Goal: Browse casually: Explore the website without a specific task or goal

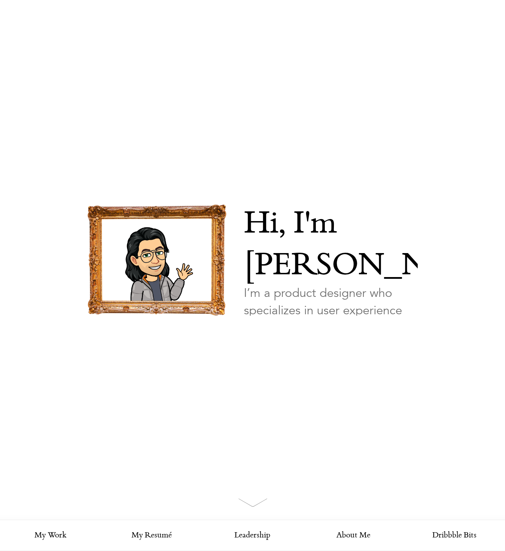
click at [161, 251] on img at bounding box center [156, 259] width 139 height 111
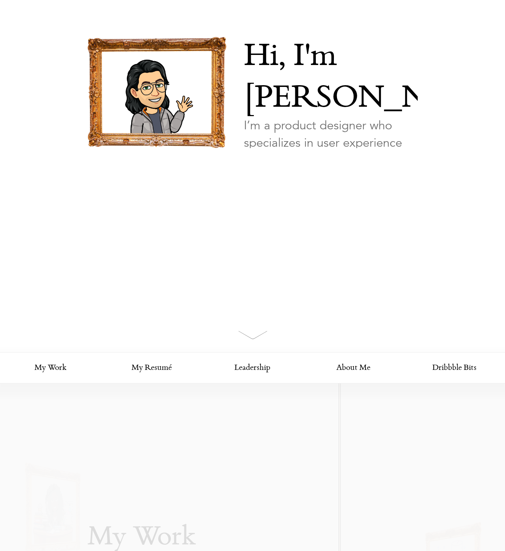
click at [287, 305] on div "img/nav/avatar-lg My Work" at bounding box center [252, 92] width 505 height 520
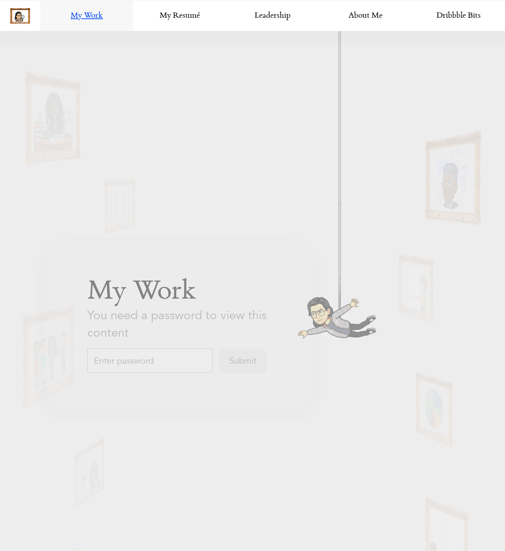
scroll to position [593, 0]
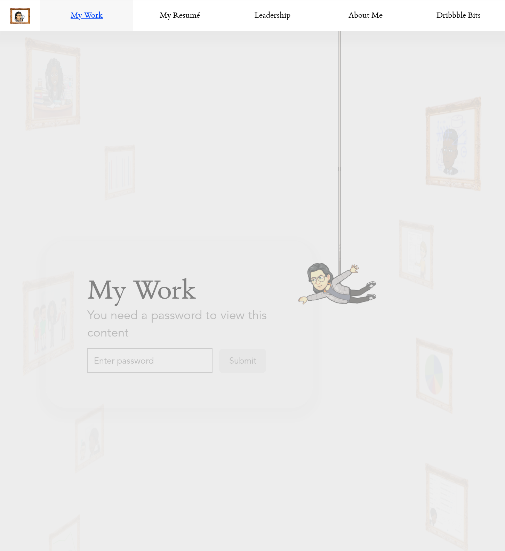
click at [176, 360] on input "text" at bounding box center [149, 361] width 125 height 24
type input "C"
type input "Design"
click at [219, 349] on input "Submit" at bounding box center [242, 361] width 47 height 24
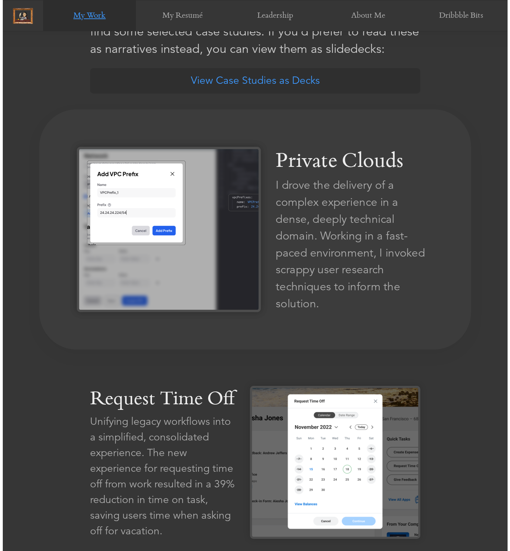
scroll to position [614, 0]
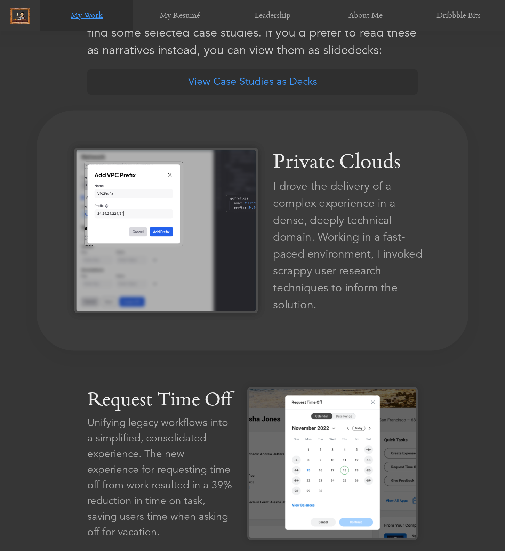
click at [357, 231] on div "I drove the delivery of a complex experience in a dense, deeply technical domai…" at bounding box center [352, 245] width 158 height 135
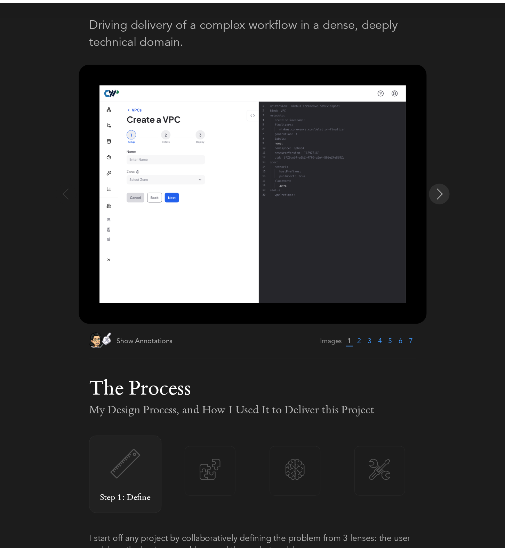
scroll to position [0, 0]
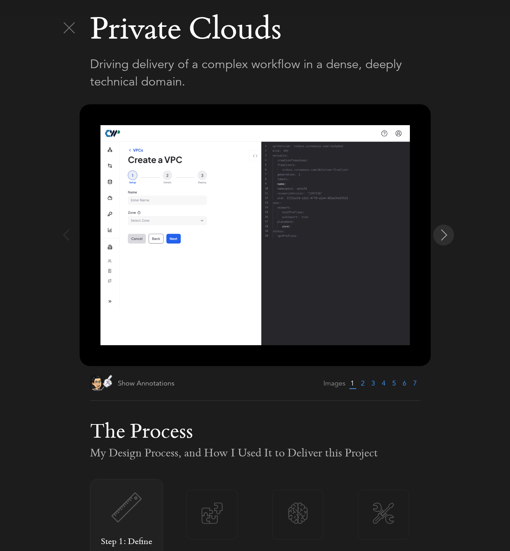
click at [444, 237] on img at bounding box center [444, 234] width 11 height 11
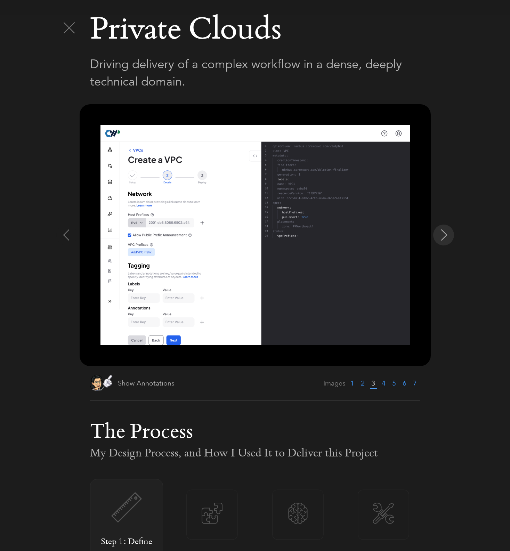
click at [444, 237] on img at bounding box center [444, 234] width 11 height 11
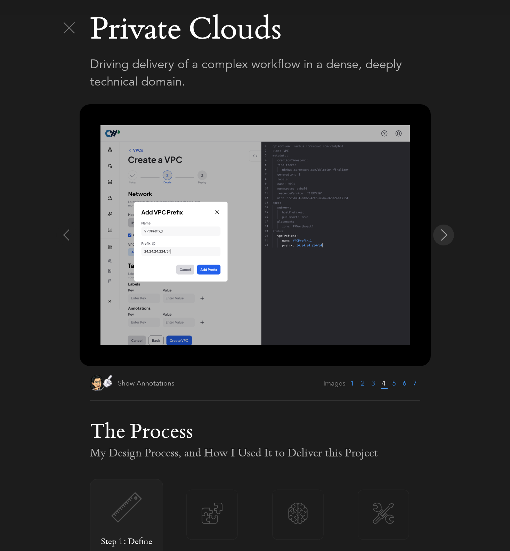
click at [444, 237] on img at bounding box center [444, 234] width 11 height 11
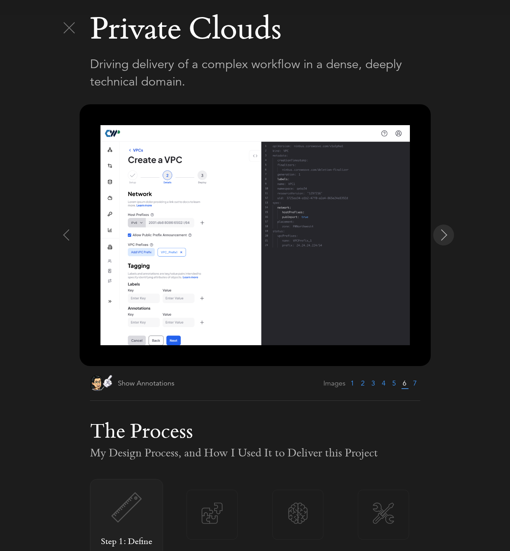
click at [444, 237] on img at bounding box center [444, 234] width 11 height 11
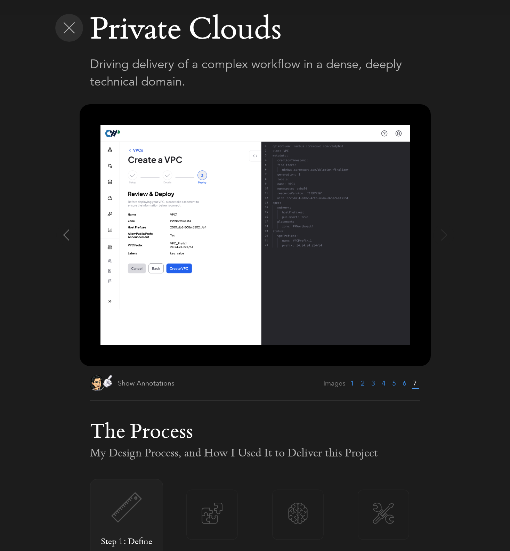
click at [70, 32] on img at bounding box center [69, 27] width 11 height 11
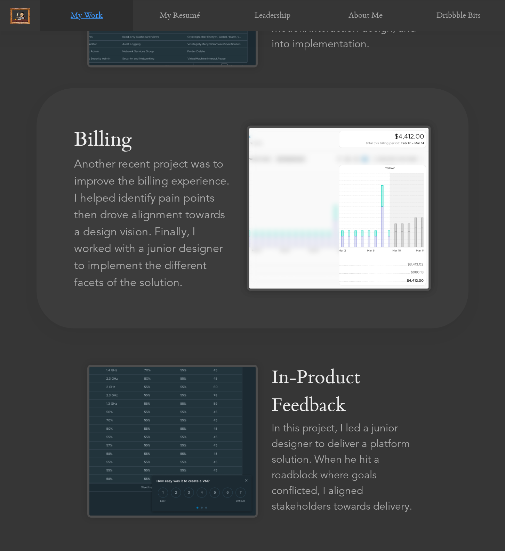
scroll to position [1327, 0]
